Goal: Transaction & Acquisition: Book appointment/travel/reservation

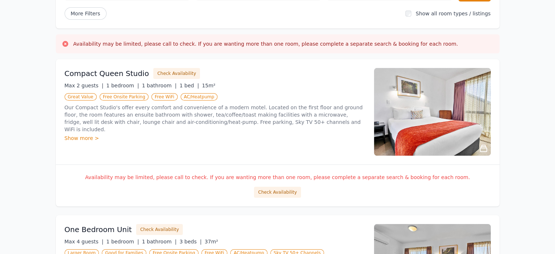
scroll to position [81, 0]
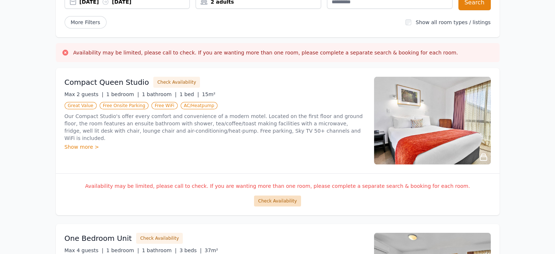
click at [280, 201] on button "Check Availability" at bounding box center [277, 200] width 47 height 11
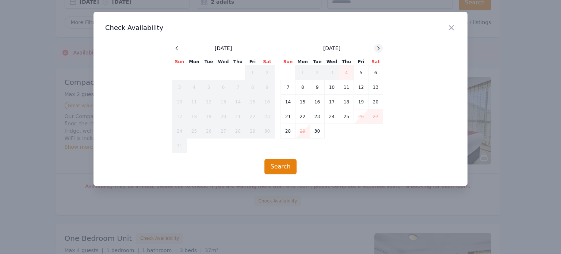
click at [377, 52] on div at bounding box center [378, 48] width 9 height 9
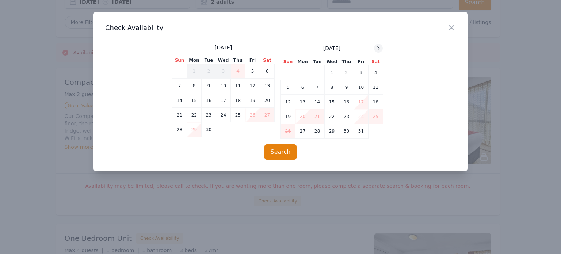
click at [377, 52] on div at bounding box center [378, 48] width 9 height 9
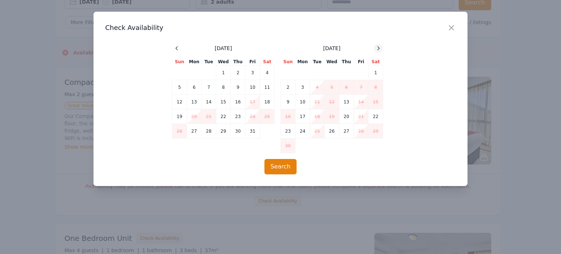
click at [377, 52] on div at bounding box center [378, 48] width 9 height 9
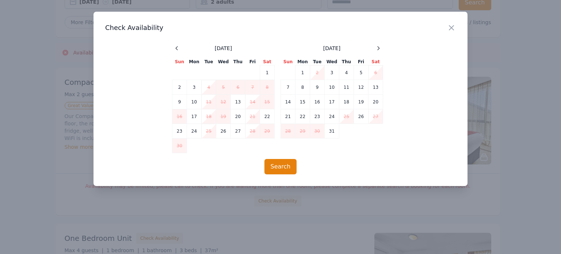
click at [446, 26] on h3 "Check Availability" at bounding box center [280, 27] width 350 height 9
click at [452, 29] on icon "button" at bounding box center [451, 28] width 4 height 4
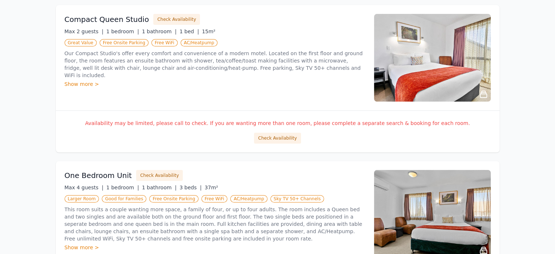
scroll to position [227, 0]
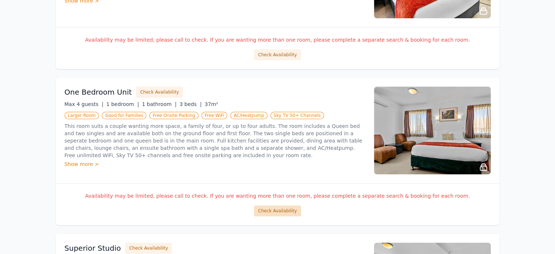
click at [295, 205] on button "Check Availability" at bounding box center [277, 210] width 47 height 11
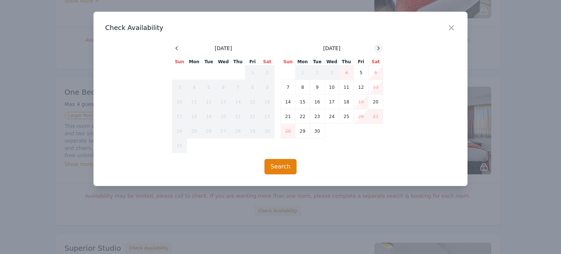
click at [375, 47] on div at bounding box center [378, 48] width 9 height 9
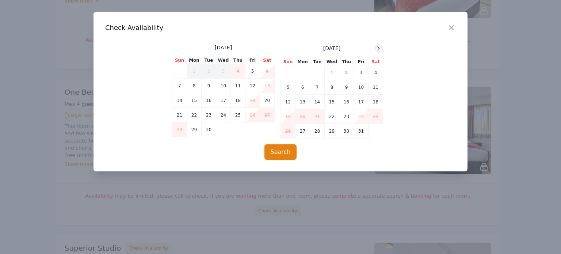
click at [375, 46] on div at bounding box center [378, 48] width 9 height 9
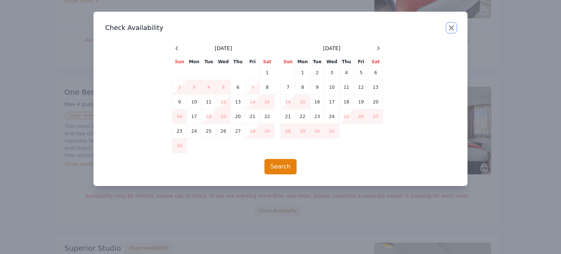
click at [451, 31] on icon "button" at bounding box center [451, 27] width 9 height 9
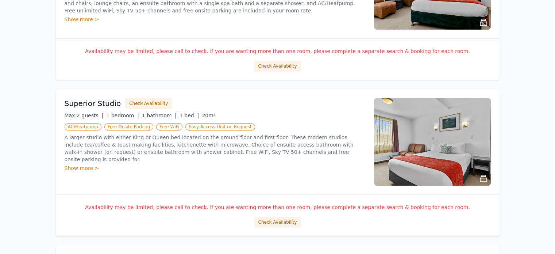
scroll to position [373, 0]
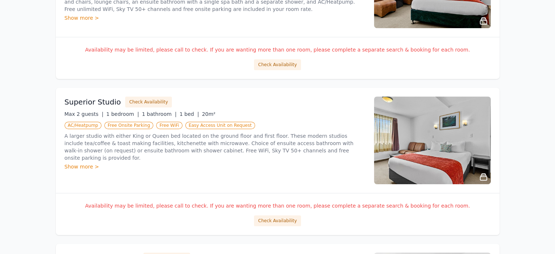
click at [275, 225] on div "Availability may be limited, please call to check. If you are wanting more than…" at bounding box center [278, 214] width 444 height 42
click at [273, 217] on button "Check Availability" at bounding box center [277, 220] width 47 height 11
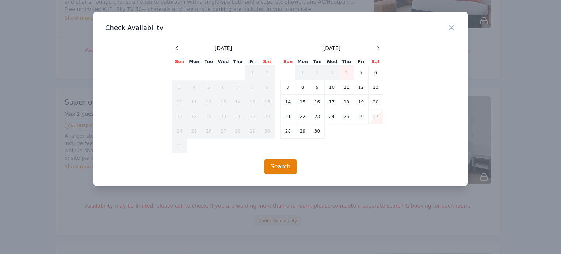
click at [375, 45] on span at bounding box center [378, 48] width 9 height 9
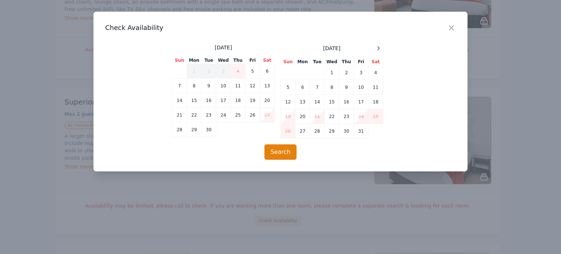
click at [375, 45] on span at bounding box center [378, 48] width 9 height 9
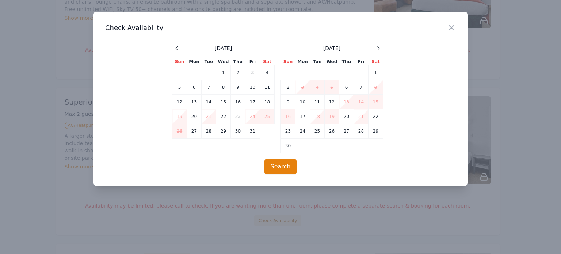
click at [375, 45] on span at bounding box center [378, 48] width 9 height 9
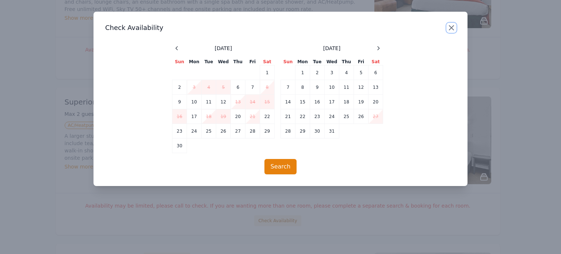
click at [449, 28] on icon "button" at bounding box center [451, 27] width 9 height 9
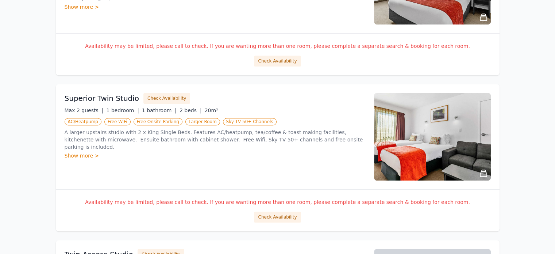
scroll to position [592, 0]
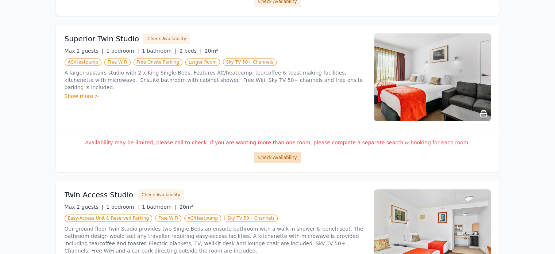
click at [284, 159] on button "Check Availability" at bounding box center [277, 157] width 47 height 11
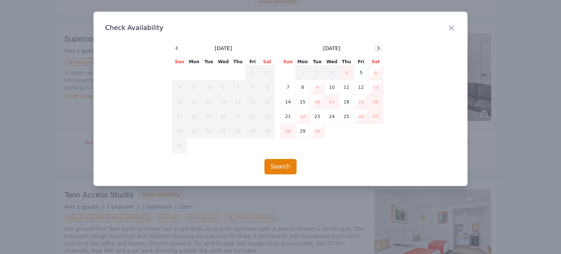
click at [382, 50] on div at bounding box center [378, 48] width 9 height 9
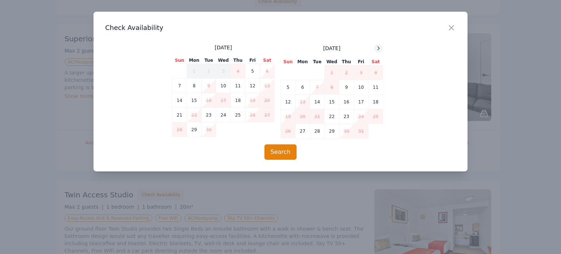
click at [382, 50] on div at bounding box center [378, 48] width 9 height 9
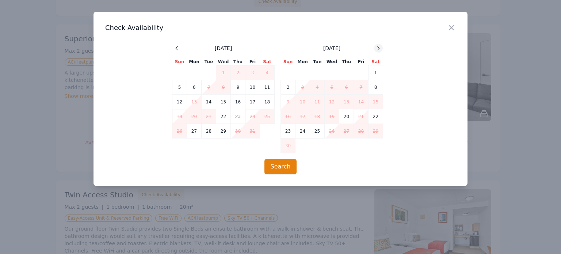
click at [382, 50] on div at bounding box center [378, 48] width 9 height 9
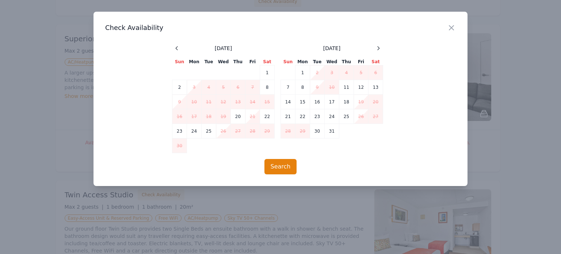
click at [456, 27] on div "Close" at bounding box center [457, 23] width 20 height 23
click at [451, 27] on icon "button" at bounding box center [451, 28] width 4 height 4
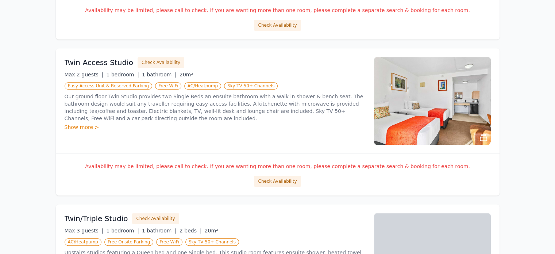
scroll to position [738, 0]
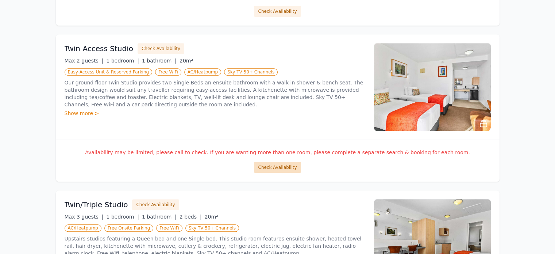
click at [281, 168] on button "Check Availability" at bounding box center [277, 167] width 47 height 11
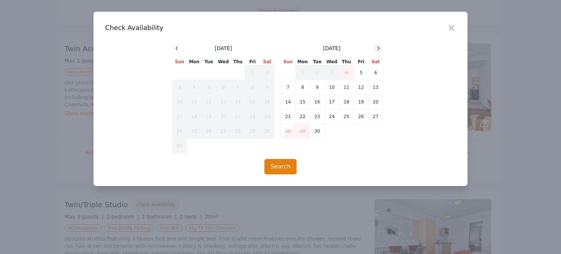
click at [375, 46] on icon at bounding box center [378, 48] width 6 height 6
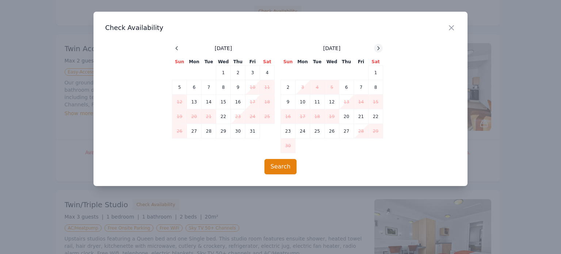
click at [375, 46] on icon at bounding box center [378, 48] width 6 height 6
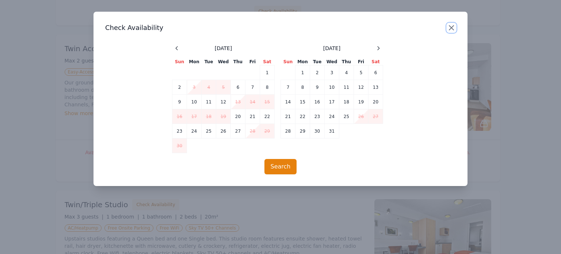
click at [452, 27] on icon "button" at bounding box center [451, 28] width 4 height 4
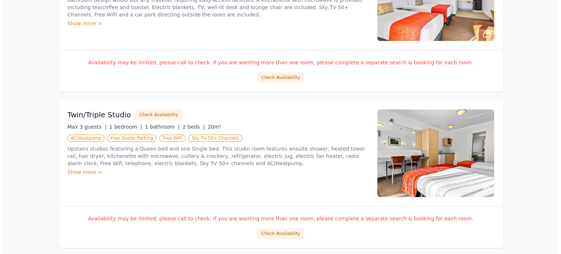
scroll to position [884, 0]
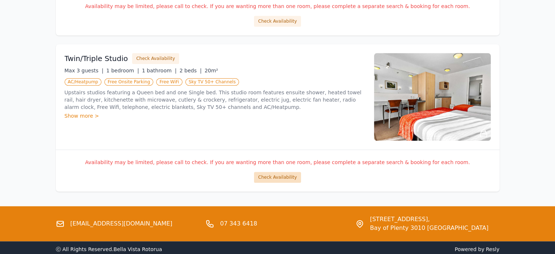
click at [277, 177] on button "Check Availability" at bounding box center [277, 177] width 47 height 11
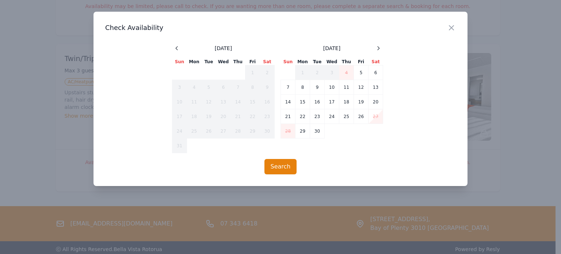
click at [375, 53] on div "[DATE] Sun Mon Tue Wed Thu Fri Sat 1 2 3 4 5 6 7 8 9 10 11 12 13 14 15 16 17 18…" at bounding box center [331, 98] width 103 height 109
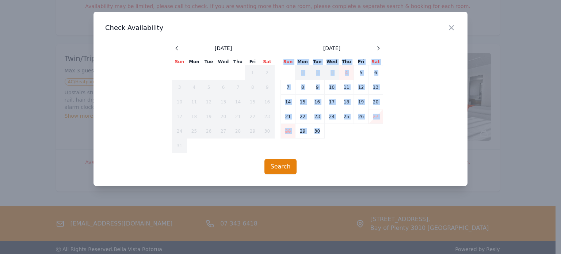
click at [375, 53] on div "[DATE] Sun Mon Tue Wed Thu Fri Sat 1 2 3 4 5 6 7 8 9 10 11 12 13 14 15 16 17 18…" at bounding box center [331, 98] width 103 height 109
click at [376, 50] on icon at bounding box center [378, 48] width 6 height 6
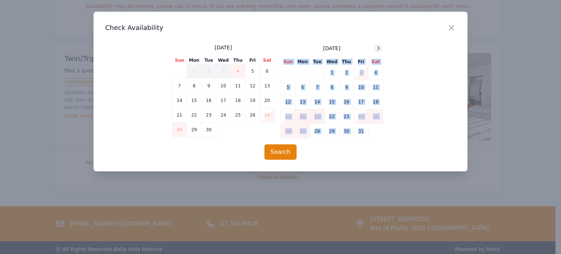
click at [379, 51] on icon at bounding box center [378, 48] width 6 height 6
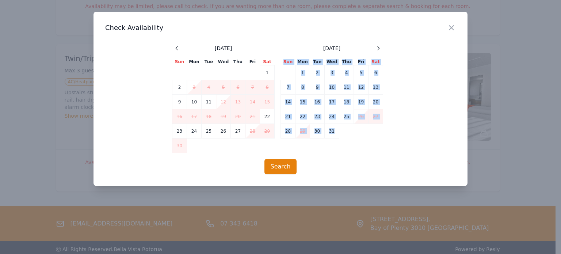
click at [395, 60] on div "[DATE] Sun Mon Tue Wed Thu Fri Sat 1 2 3 4 5 6 7 8 9 10 11 12 13 14 15 16 17 18…" at bounding box center [280, 98] width 350 height 109
click at [377, 85] on td "13" at bounding box center [375, 87] width 15 height 15
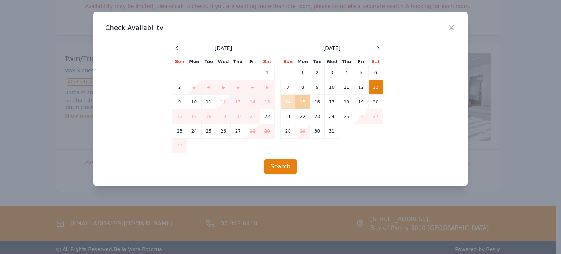
click at [300, 105] on td "15" at bounding box center [302, 102] width 15 height 15
click at [283, 174] on div "Close Check Availability [DATE] Sun Mon Tue Wed Thu Fri Sat 1 2 3 4 5 6 7 8 9 1…" at bounding box center [280, 99] width 374 height 174
click at [279, 169] on button "Search" at bounding box center [280, 166] width 32 height 15
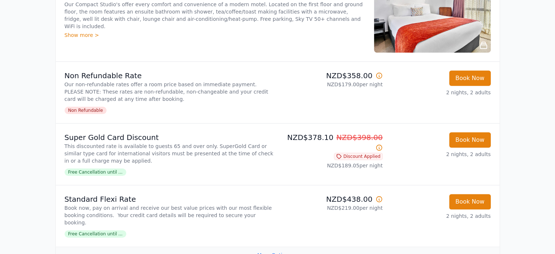
scroll to position [183, 0]
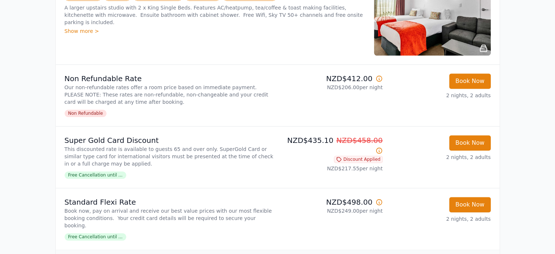
scroll to position [803, 0]
